Goal: Task Accomplishment & Management: Manage account settings

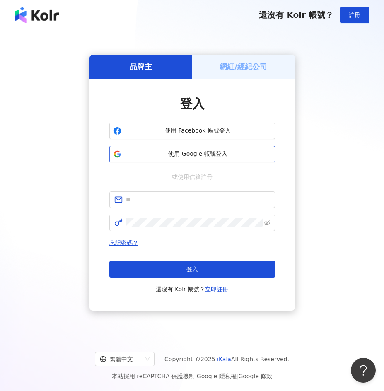
click at [183, 157] on span "使用 Google 帳號登入" at bounding box center [198, 154] width 147 height 8
click at [240, 69] on h5 "網紅/經紀公司" at bounding box center [243, 66] width 48 height 10
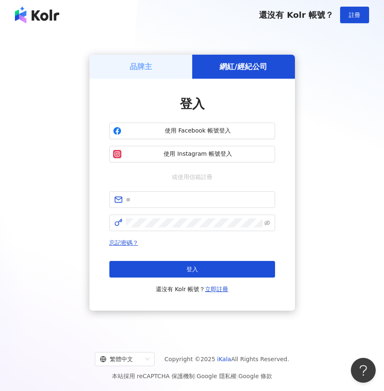
click at [178, 62] on div "品牌主" at bounding box center [140, 67] width 103 height 24
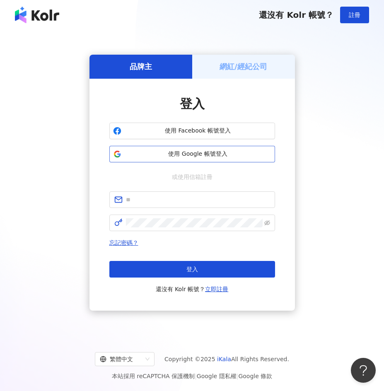
click at [192, 160] on button "使用 Google 帳號登入" at bounding box center [192, 154] width 166 height 17
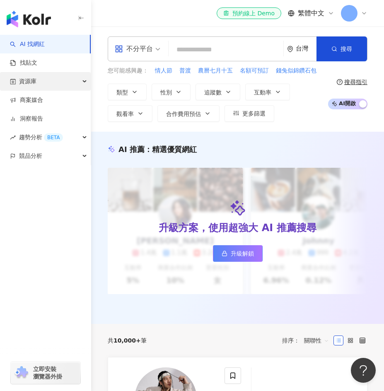
click at [57, 78] on div "資源庫" at bounding box center [45, 81] width 91 height 19
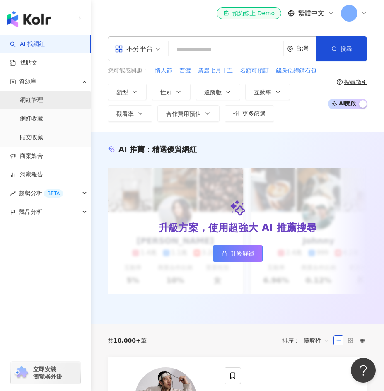
click at [43, 101] on link "網紅管理" at bounding box center [31, 100] width 23 height 8
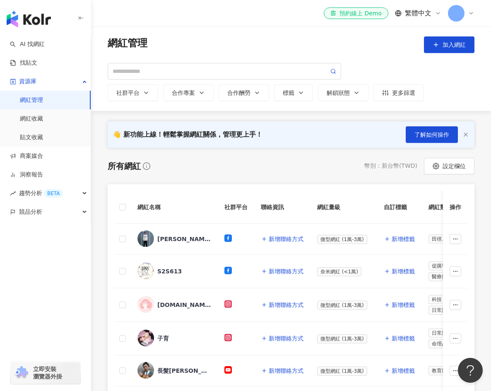
click at [383, 14] on div at bounding box center [461, 13] width 26 height 17
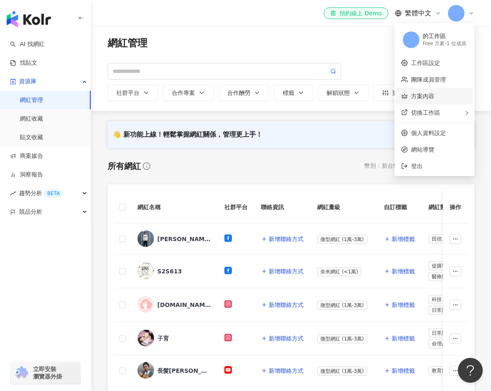
click at [383, 98] on link "方案內容" at bounding box center [422, 96] width 23 height 7
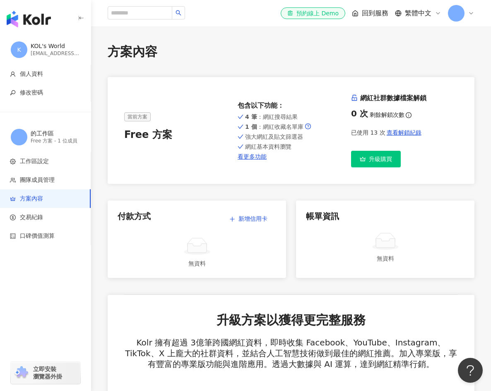
click at [383, 10] on icon at bounding box center [471, 13] width 7 height 7
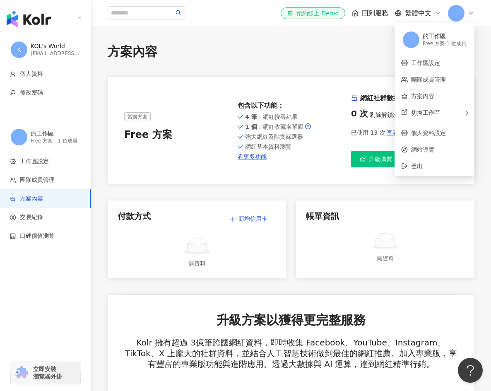
click at [375, 16] on span "回到服務" at bounding box center [375, 13] width 26 height 9
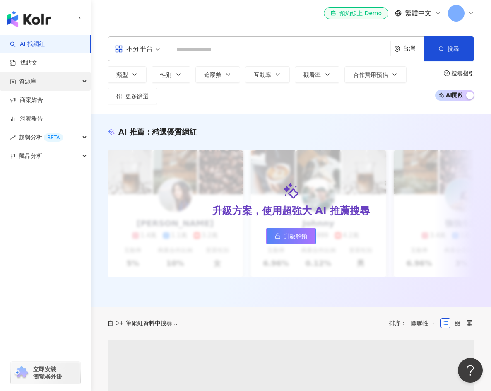
click at [58, 81] on div "資源庫" at bounding box center [45, 81] width 91 height 19
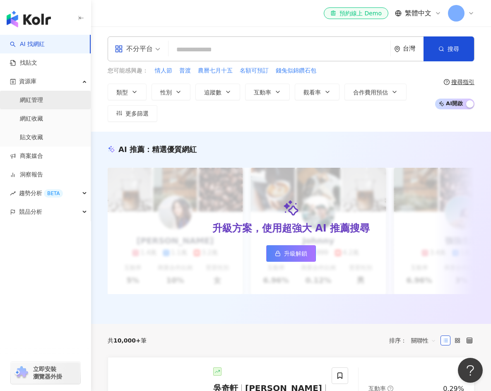
click at [43, 99] on link "網紅管理" at bounding box center [31, 100] width 23 height 8
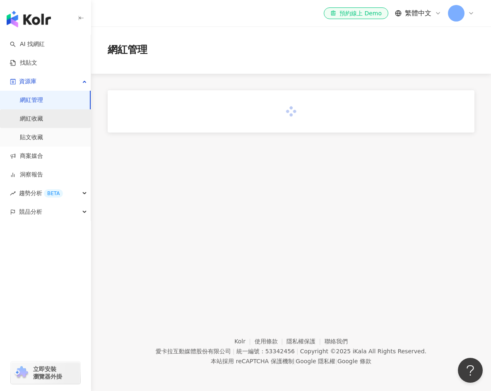
click at [43, 123] on link "網紅收藏" at bounding box center [31, 119] width 23 height 8
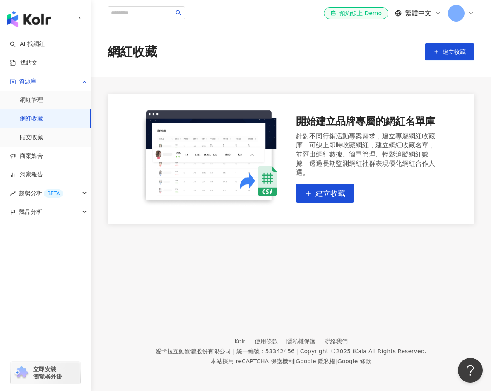
click at [43, 115] on link "網紅收藏" at bounding box center [31, 119] width 23 height 8
click at [43, 102] on link "網紅管理" at bounding box center [31, 100] width 23 height 8
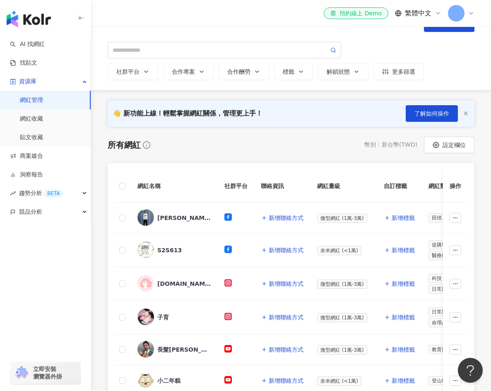
scroll to position [41, 0]
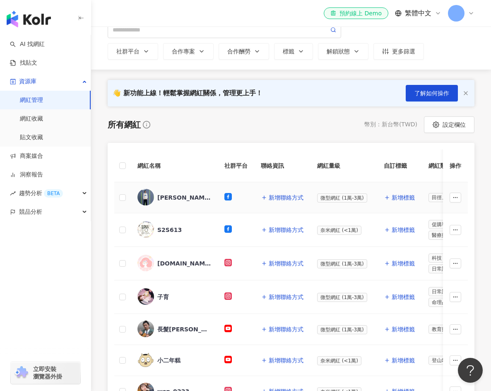
click at [228, 198] on rect at bounding box center [228, 196] width 5 height 5
